Goal: Task Accomplishment & Management: Manage account settings

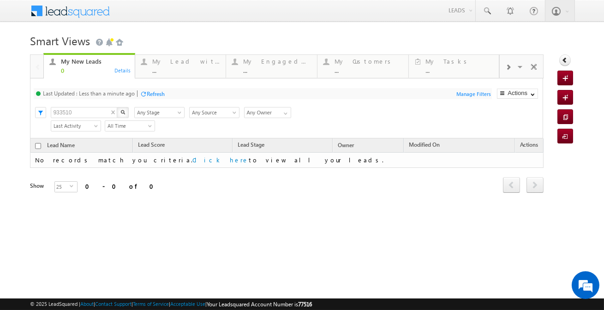
click at [101, 112] on input "933510" at bounding box center [84, 112] width 67 height 11
click at [91, 109] on input "text" at bounding box center [84, 112] width 67 height 11
type input "959750"
click at [87, 113] on input "959750" at bounding box center [84, 112] width 67 height 11
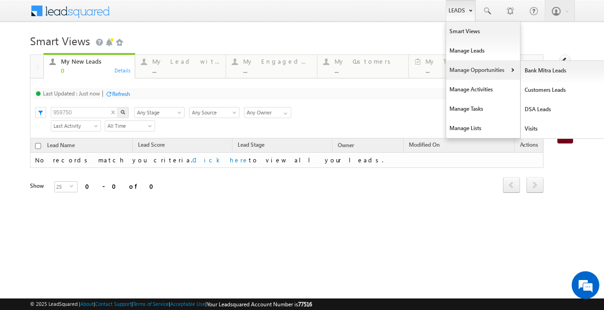
click at [455, 69] on link "Manage Opportunities" at bounding box center [484, 69] width 74 height 19
click at [537, 94] on link "Customers Leads" at bounding box center [563, 89] width 85 height 19
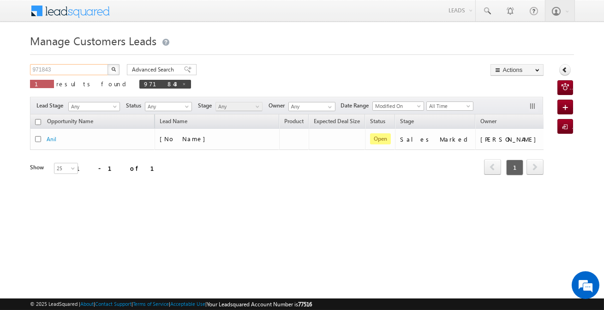
click at [86, 73] on input "971843" at bounding box center [69, 69] width 79 height 11
click at [86, 72] on input "971843" at bounding box center [69, 69] width 79 height 11
click at [85, 74] on input "971843" at bounding box center [69, 69] width 79 height 11
click at [85, 70] on input "971843" at bounding box center [69, 69] width 79 height 11
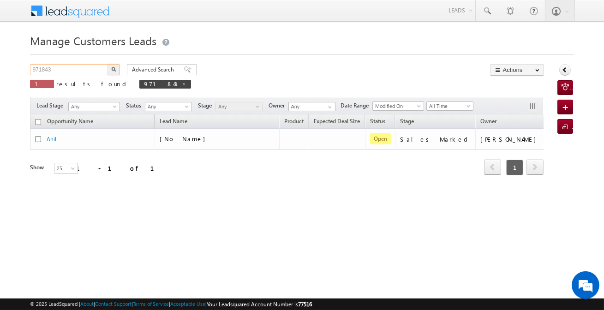
click at [85, 70] on input "971843" at bounding box center [69, 69] width 79 height 11
type input "959750"
click at [108, 64] on button "button" at bounding box center [114, 69] width 12 height 11
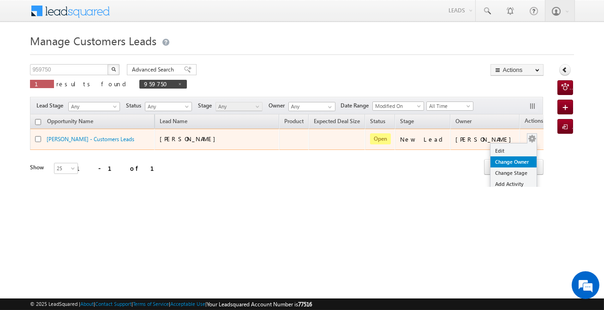
click at [493, 161] on link "Change Owner" at bounding box center [514, 162] width 46 height 11
click at [493, 161] on body "Menu Affan Khan sitar a3@ks erve." at bounding box center [302, 131] width 604 height 262
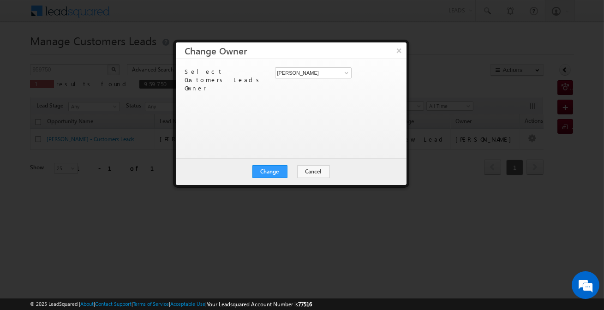
click at [388, 50] on h3 "Change Owner" at bounding box center [296, 50] width 222 height 16
click at [398, 54] on button "×" at bounding box center [399, 50] width 15 height 16
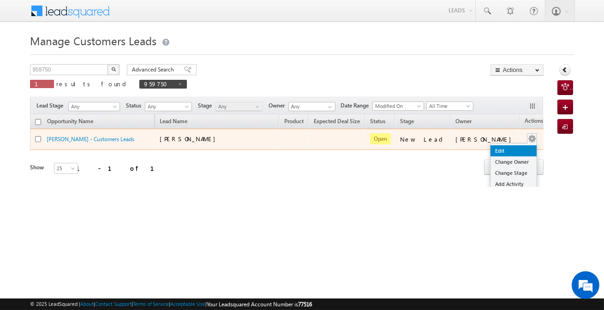
click at [503, 146] on link "Edit" at bounding box center [514, 150] width 46 height 11
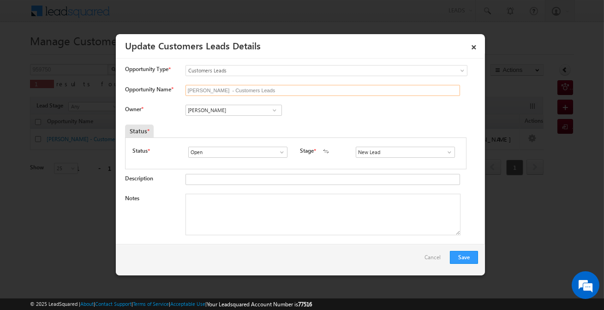
click at [236, 90] on input "Shivani - Customers Leads" at bounding box center [323, 90] width 275 height 11
paste input "Hansmukhi Urf Sanjay"
type input "Hansmukhi Urf Sanjay"
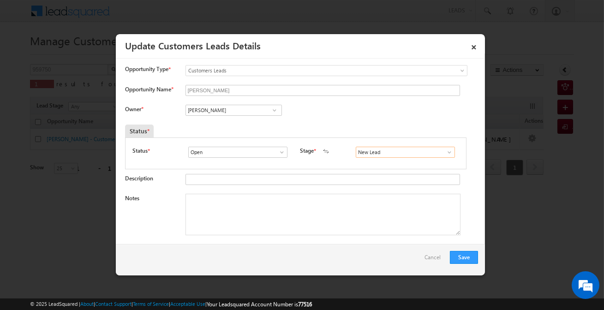
click at [365, 149] on input "New Lead" at bounding box center [405, 152] width 99 height 11
drag, startPoint x: 367, startPoint y: 167, endPoint x: 369, endPoint y: 161, distance: 6.4
click at [369, 161] on ul "Sales Marked Sale Marked" at bounding box center [405, 168] width 99 height 20
click at [369, 161] on link "Sales Marked" at bounding box center [405, 163] width 99 height 11
type input "Sales Marked"
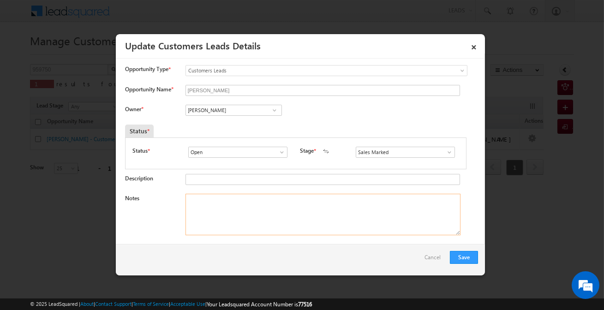
click at [320, 202] on textarea "Notes" at bounding box center [323, 215] width 275 height 42
paste textarea "Customer required Top-up loan 2 Lakh / ADDRESS-RQF7+WVC, Vikas Nagar, Line Par,…"
type textarea "Customer required Top-up loan 2 Lakh / ADDRESS-RQF7+WVC, Vikas Nagar, Line Par,…"
click at [197, 114] on input "Vikas Halwai" at bounding box center [234, 110] width 97 height 11
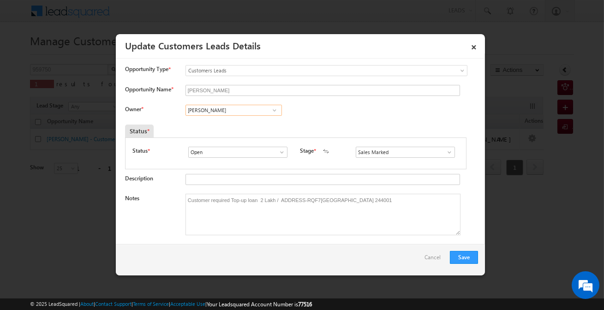
paste input "Sharfuddin Hussain"
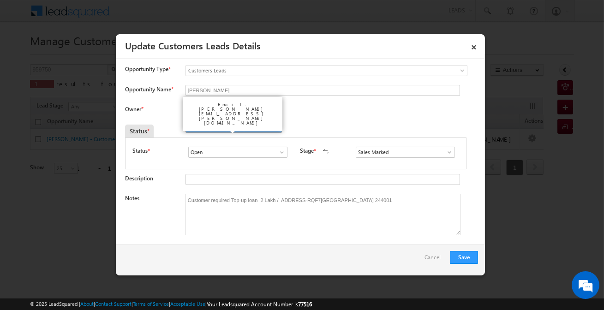
click at [259, 122] on link "Sharfuddin SHARAFAT HUSSAIN sharfuddin.hussain@sgrlimited.in" at bounding box center [234, 125] width 97 height 18
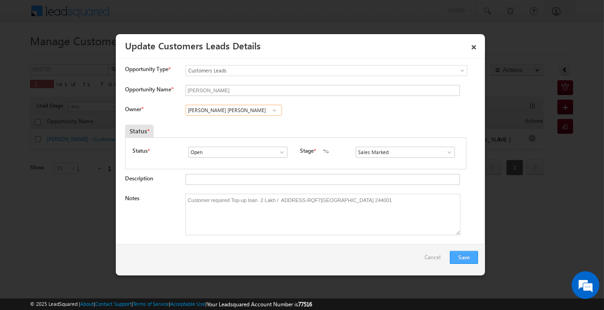
type input "Sharfuddin SHARAFAT HUSSAIN"
click at [469, 260] on button "Save" at bounding box center [464, 257] width 28 height 13
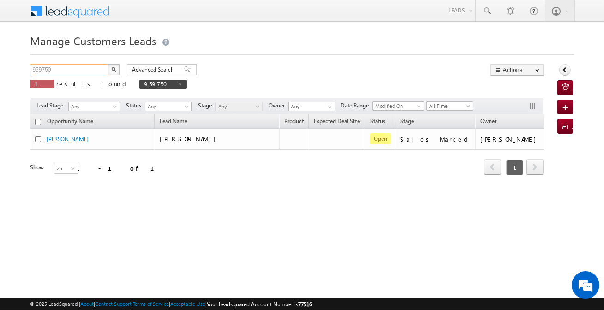
click at [80, 74] on input "959750" at bounding box center [69, 69] width 79 height 11
paste input "72047"
type input "972047"
click at [108, 64] on button "button" at bounding box center [114, 69] width 12 height 11
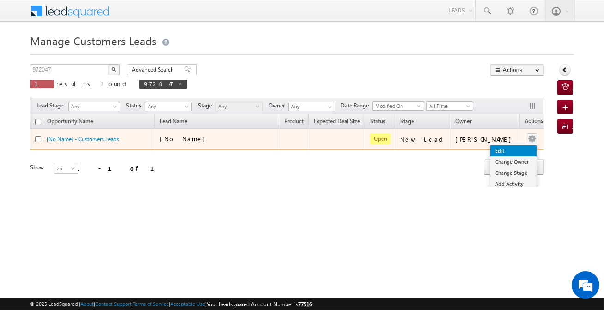
click at [491, 149] on link "Edit" at bounding box center [514, 150] width 46 height 11
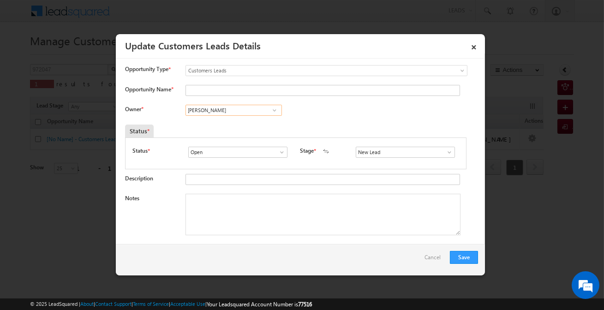
click at [241, 109] on input "Vikas Halwai" at bounding box center [234, 110] width 97 height 11
type input "Sani Tomar"
click at [241, 92] on input "Opportunity Name *" at bounding box center [323, 90] width 275 height 11
type input "Monika nanda"
click at [384, 153] on input "S" at bounding box center [405, 152] width 99 height 11
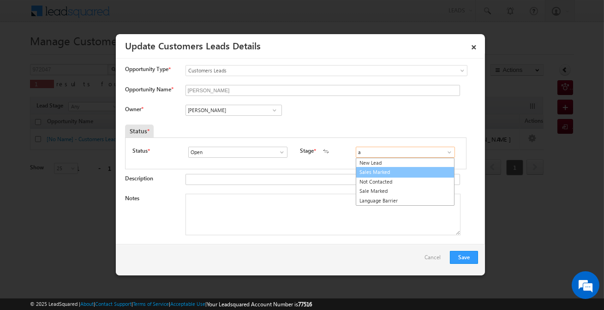
drag, startPoint x: 376, startPoint y: 160, endPoint x: 379, endPoint y: 174, distance: 13.7
click at [379, 174] on ul "New Lead Sales Marked Not Contacted Sale Marked Language Barrier" at bounding box center [405, 182] width 99 height 48
click at [379, 174] on link "Sales Marked" at bounding box center [405, 172] width 99 height 11
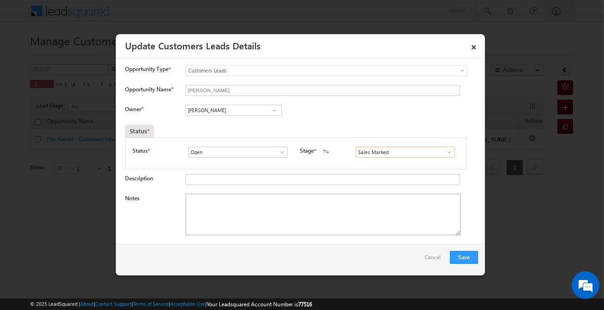
type input "Sales Marked"
click at [332, 197] on textarea "Notes" at bounding box center [323, 215] width 275 height 42
paste textarea "Monika Nanda / Customer want to LAP loan / property value is 45 lakh customer i…"
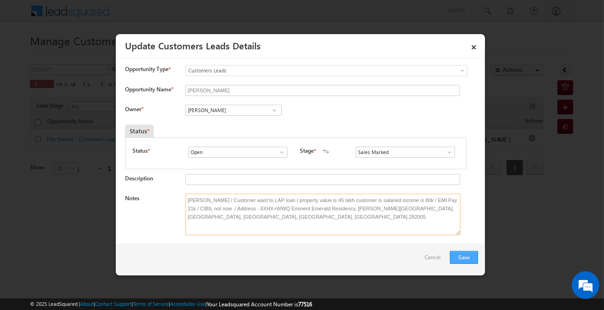
type textarea "Monika Nanda / Customer want to LAP loan / property value is 45 lakh customer i…"
click at [464, 258] on button "Save" at bounding box center [464, 257] width 28 height 13
